Goal: Task Accomplishment & Management: Use online tool/utility

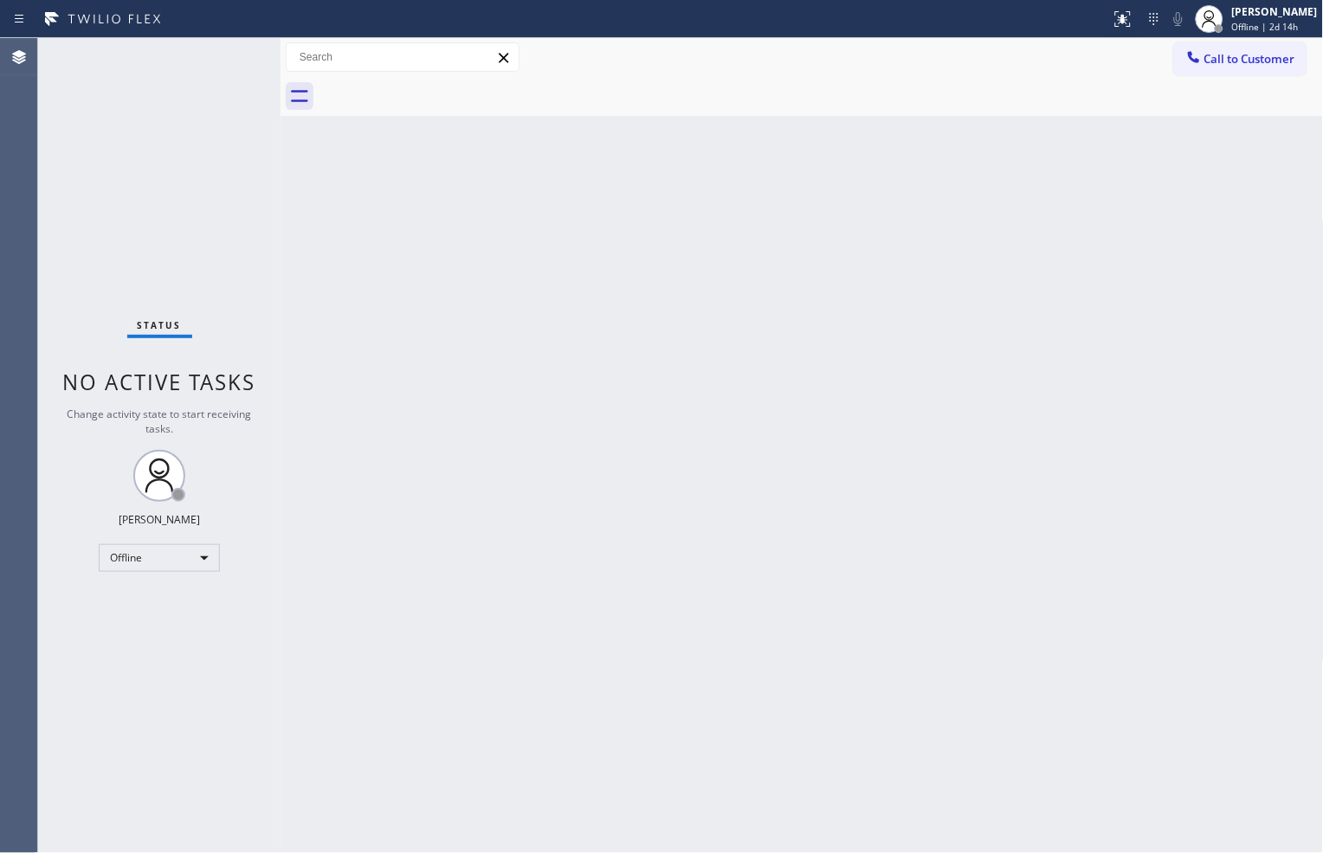
click at [1149, 666] on div "Back to Dashboard Change Sender ID Customers Technicians Select a contact Outbo…" at bounding box center [801, 445] width 1043 height 815
click at [164, 362] on div "Status No active tasks Change activity state to start receiving tasks. [PERSON_…" at bounding box center [159, 445] width 242 height 815
click at [195, 283] on div "Status No active tasks Change activity state to start receiving tasks. [PERSON_…" at bounding box center [159, 445] width 242 height 815
click at [1180, 509] on div "Back to Dashboard Change Sender ID Customers Technicians Select a contact Outbo…" at bounding box center [801, 445] width 1043 height 815
click at [997, 93] on div at bounding box center [821, 96] width 1005 height 39
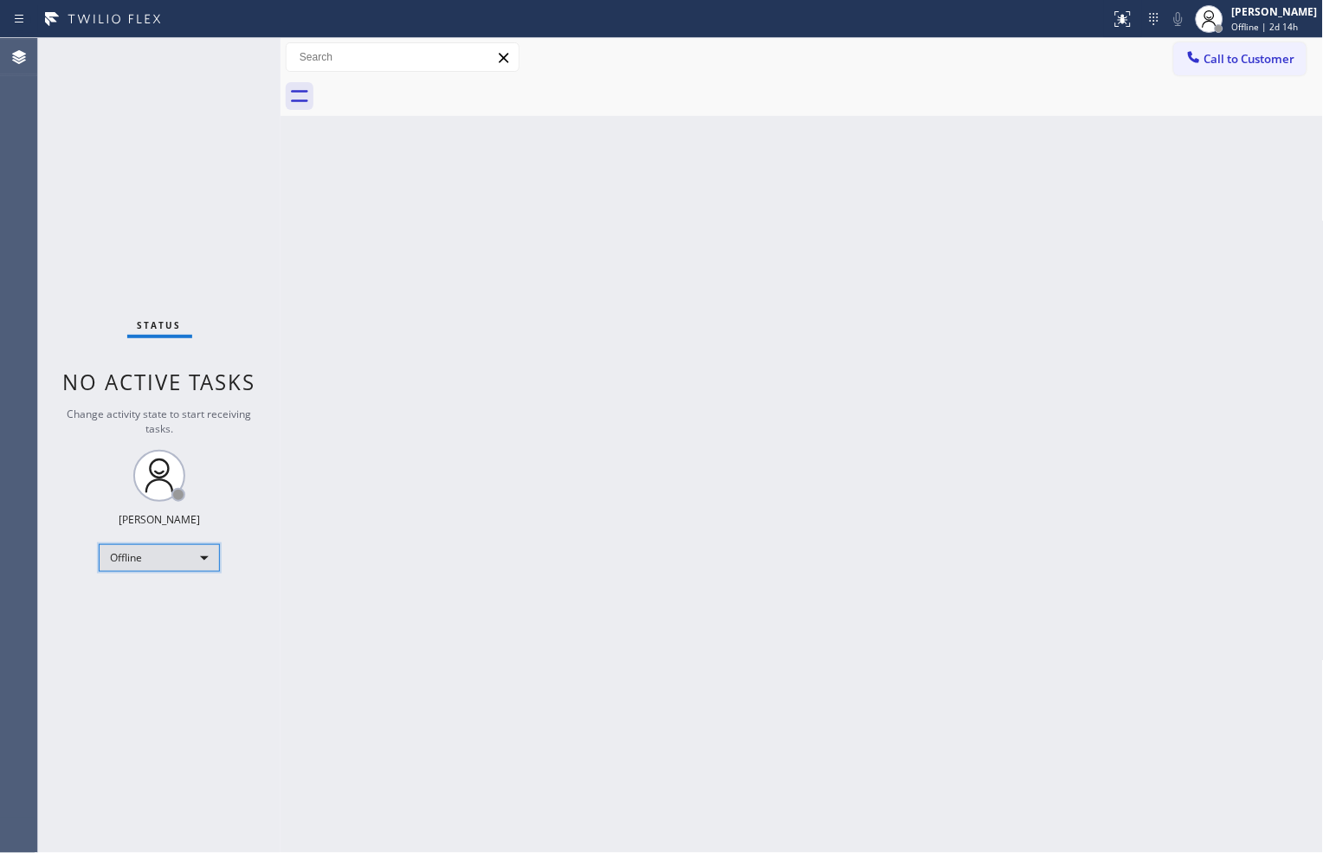
click at [201, 550] on div "Offline" at bounding box center [159, 558] width 121 height 28
click at [189, 602] on li "Available" at bounding box center [159, 603] width 118 height 21
